Goal: Task Accomplishment & Management: Complete application form

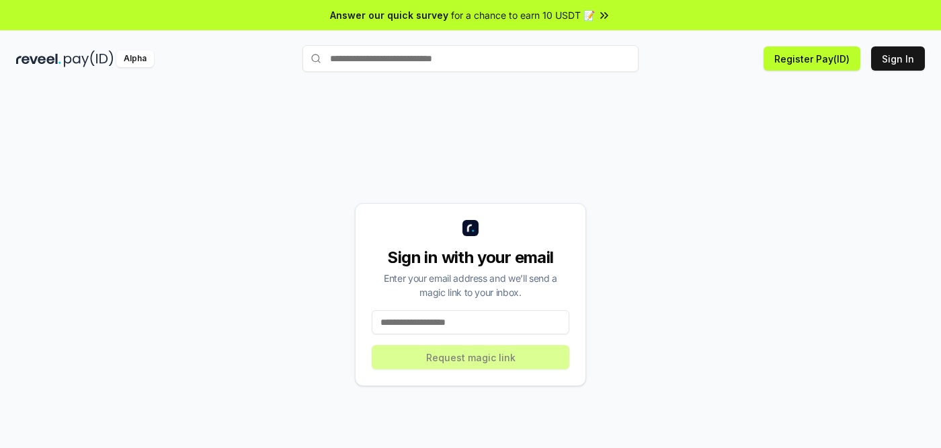
click at [387, 321] on input at bounding box center [471, 322] width 198 height 24
type input "**********"
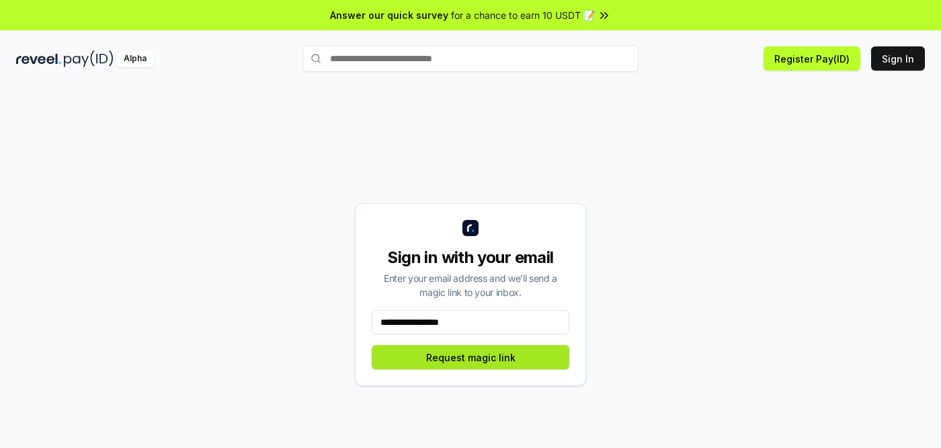
click at [451, 356] on button "Request magic link" at bounding box center [471, 357] width 198 height 24
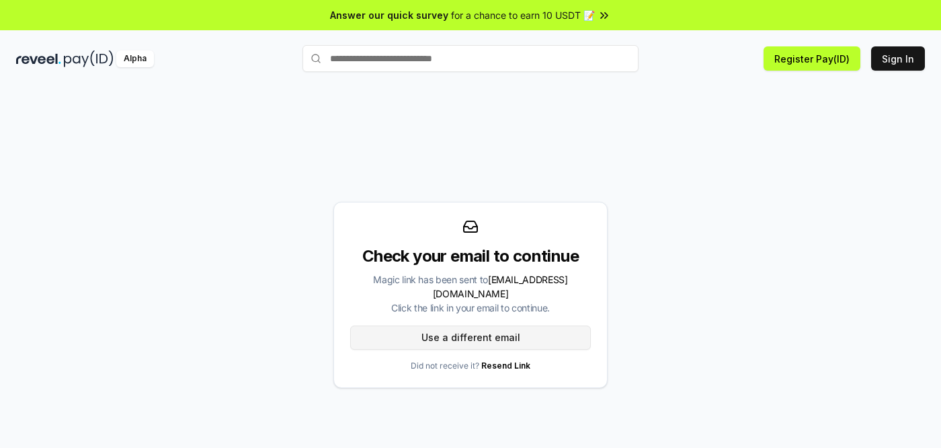
click at [467, 332] on button "Use a different email" at bounding box center [470, 337] width 241 height 24
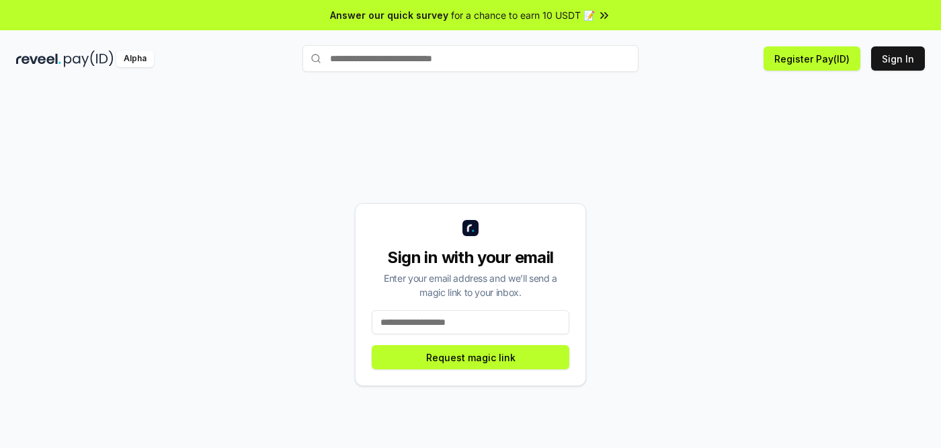
click at [601, 331] on div "Sign in with your email Enter your email address and we’ll send a magic link to…" at bounding box center [470, 294] width 909 height 383
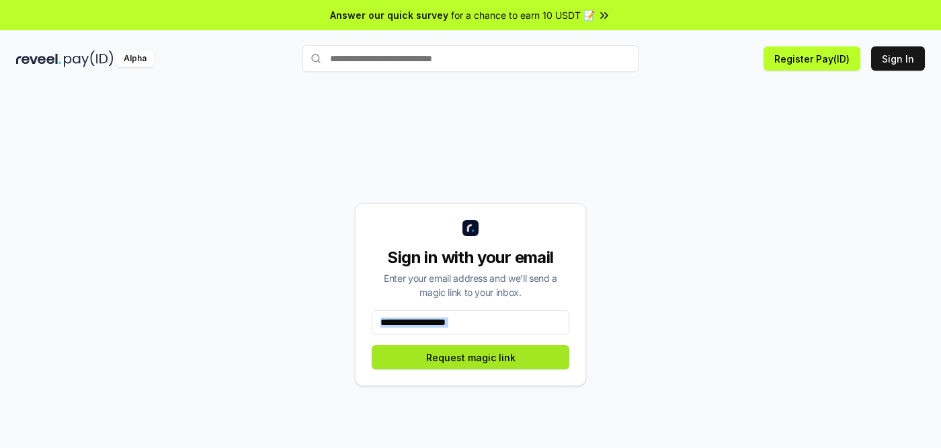
click at [448, 364] on button "Request magic link" at bounding box center [471, 357] width 198 height 24
